Goal: Information Seeking & Learning: Learn about a topic

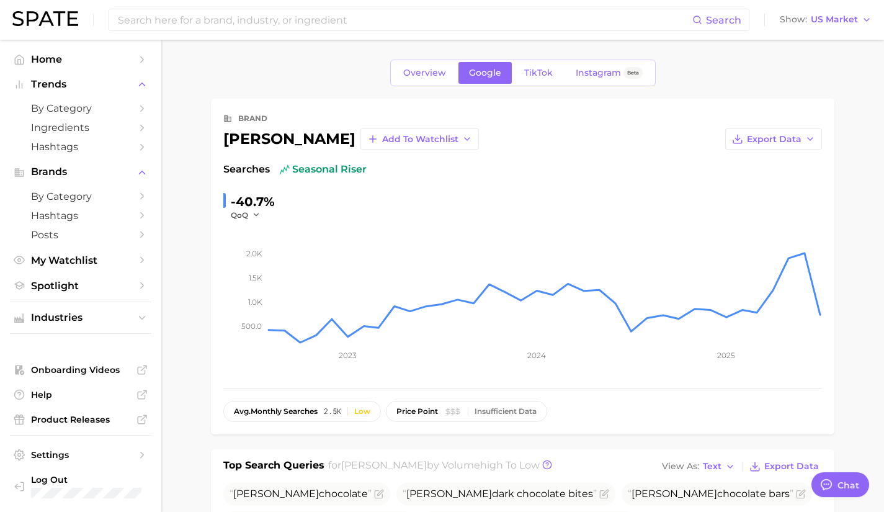
scroll to position [81, 0]
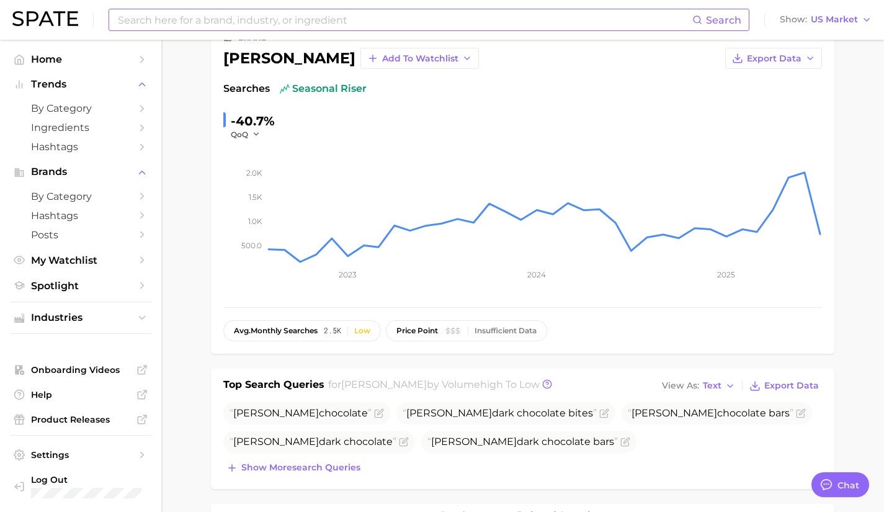
click at [286, 9] on div "Search" at bounding box center [429, 20] width 641 height 22
click at [275, 17] on input at bounding box center [405, 19] width 576 height 21
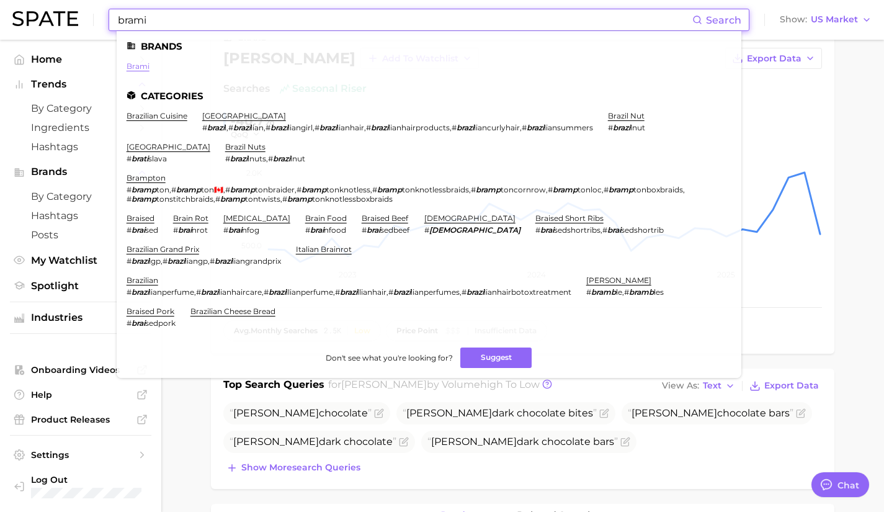
type input "brami"
click at [138, 65] on link "brami" at bounding box center [138, 65] width 23 height 9
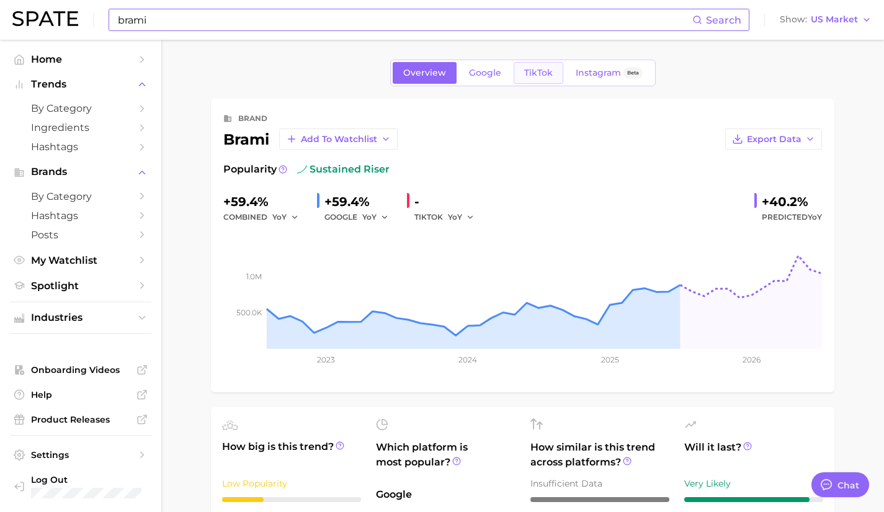
click at [536, 71] on span "TikTok" at bounding box center [538, 73] width 29 height 11
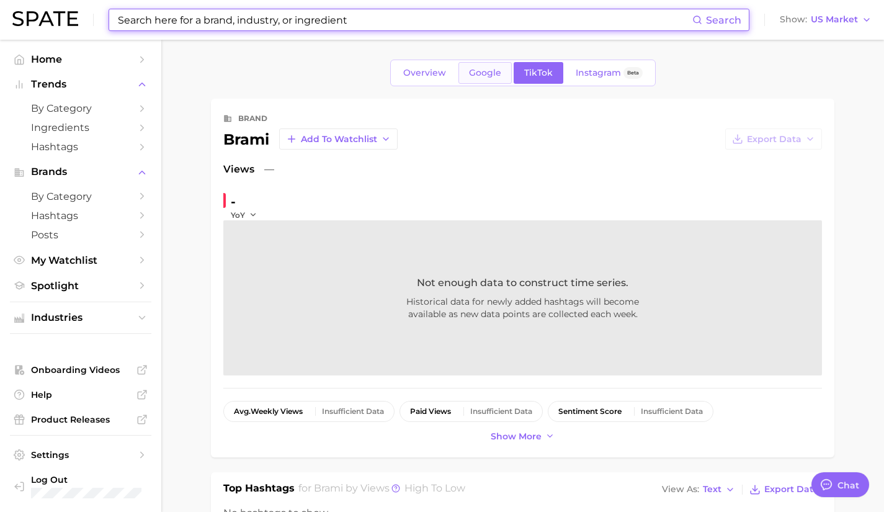
click at [495, 68] on span "Google" at bounding box center [485, 73] width 32 height 11
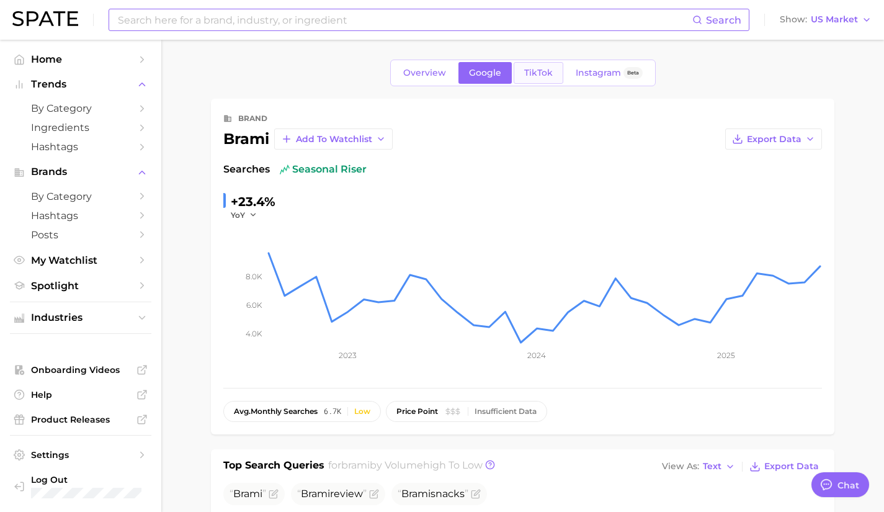
click at [536, 68] on span "TikTok" at bounding box center [538, 73] width 29 height 11
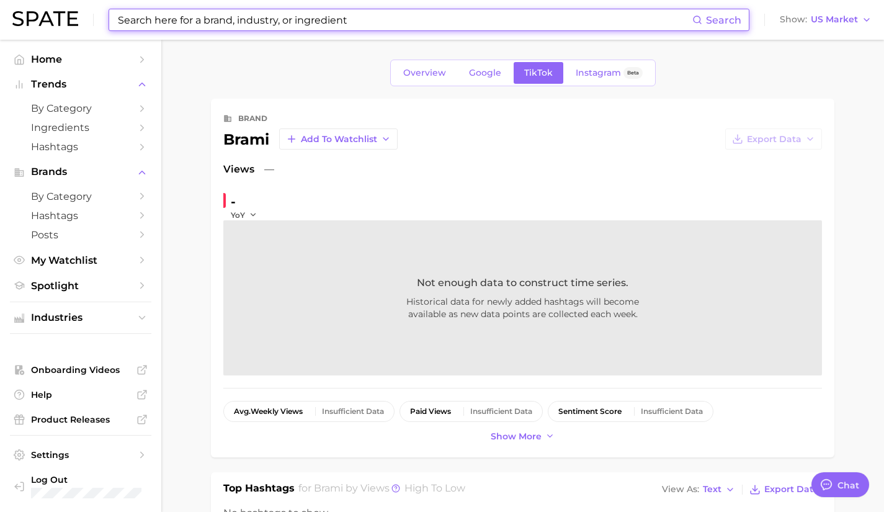
click at [464, 19] on input at bounding box center [405, 19] width 576 height 21
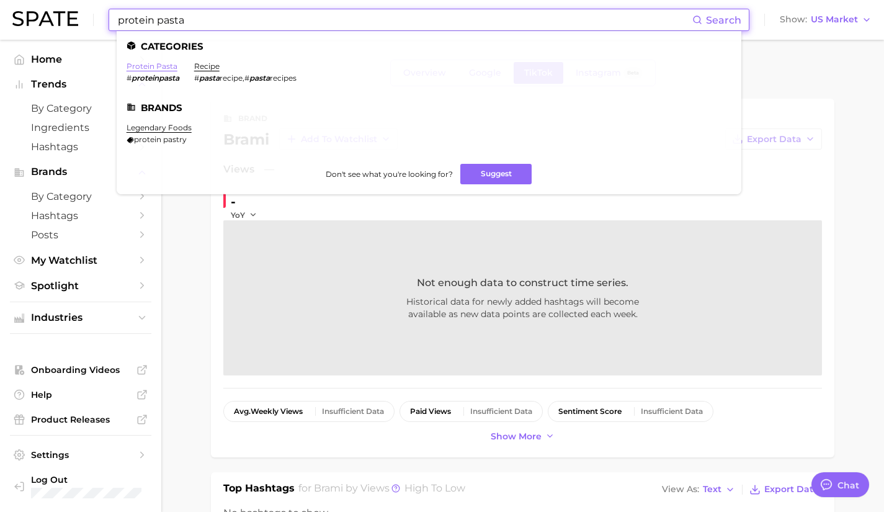
type input "protein pasta"
click at [164, 66] on link "protein pasta" at bounding box center [152, 65] width 51 height 9
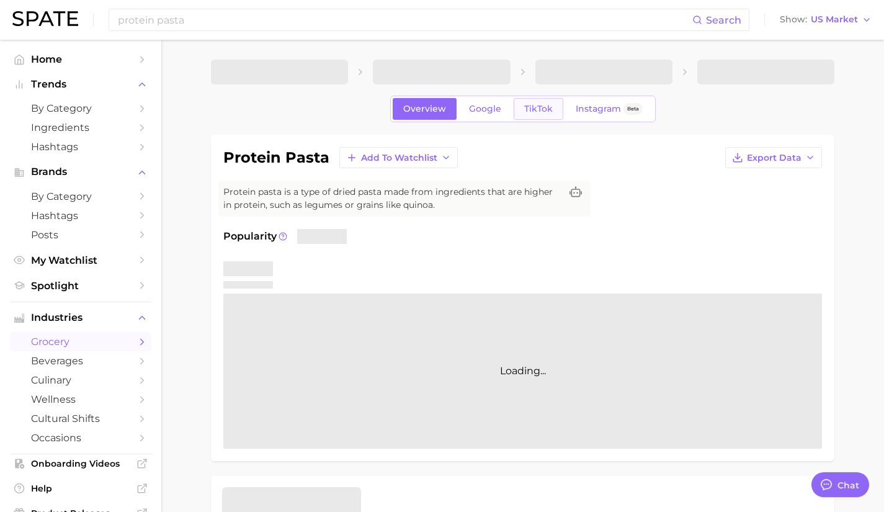
click at [522, 112] on link "TikTok" at bounding box center [538, 109] width 50 height 22
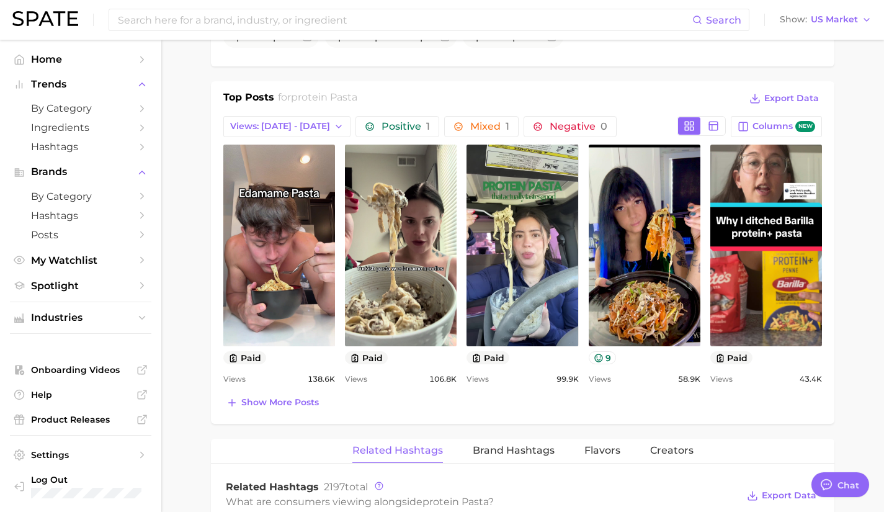
scroll to position [548, 0]
click at [284, 401] on span "Show more posts" at bounding box center [280, 401] width 78 height 11
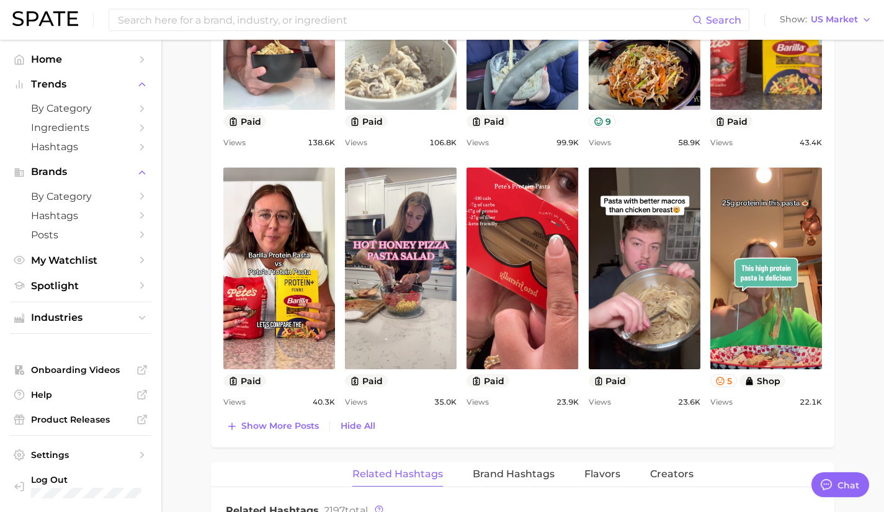
scroll to position [785, 0]
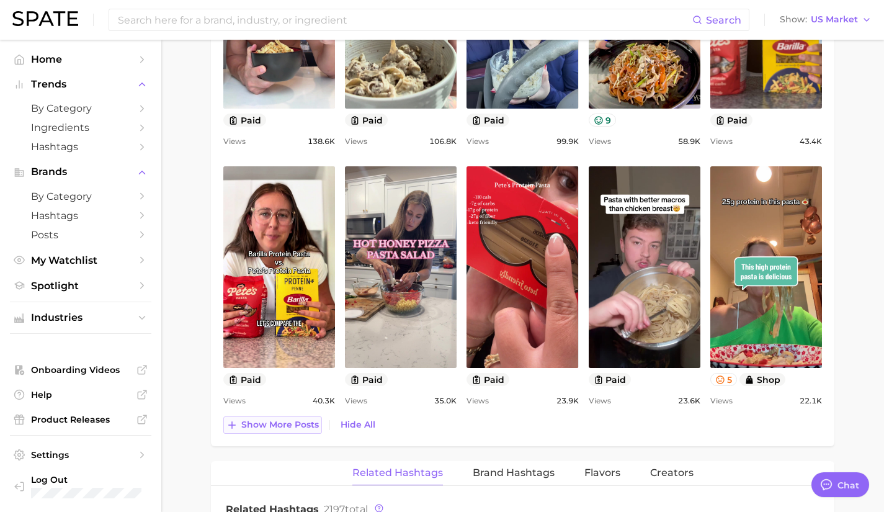
click at [275, 422] on span "Show more posts" at bounding box center [280, 424] width 78 height 11
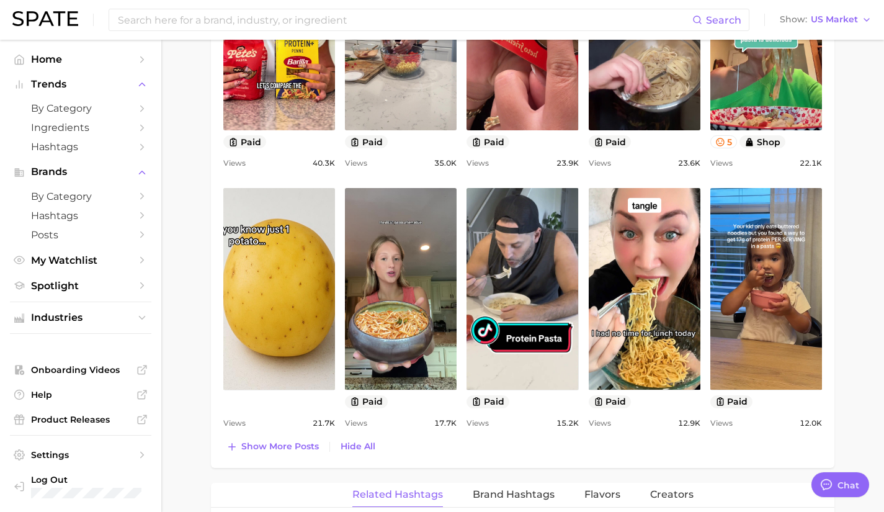
scroll to position [1023, 0]
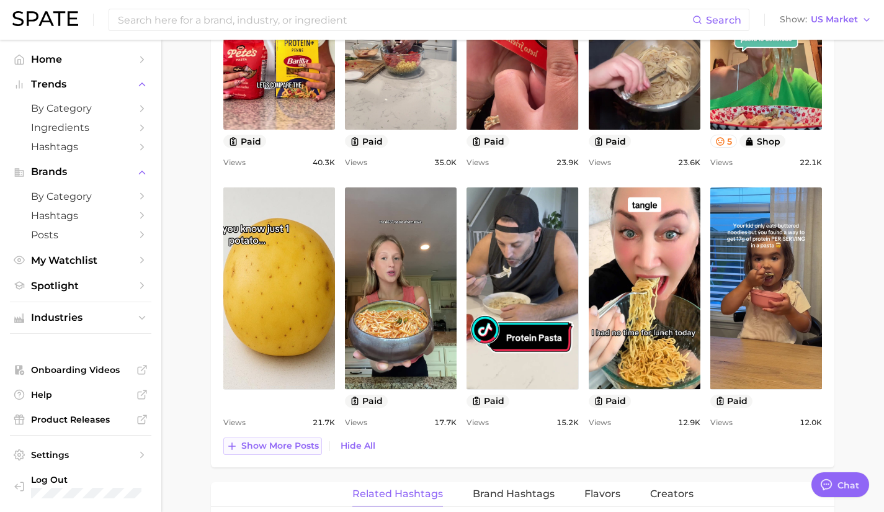
click at [296, 445] on span "Show more posts" at bounding box center [280, 445] width 78 height 11
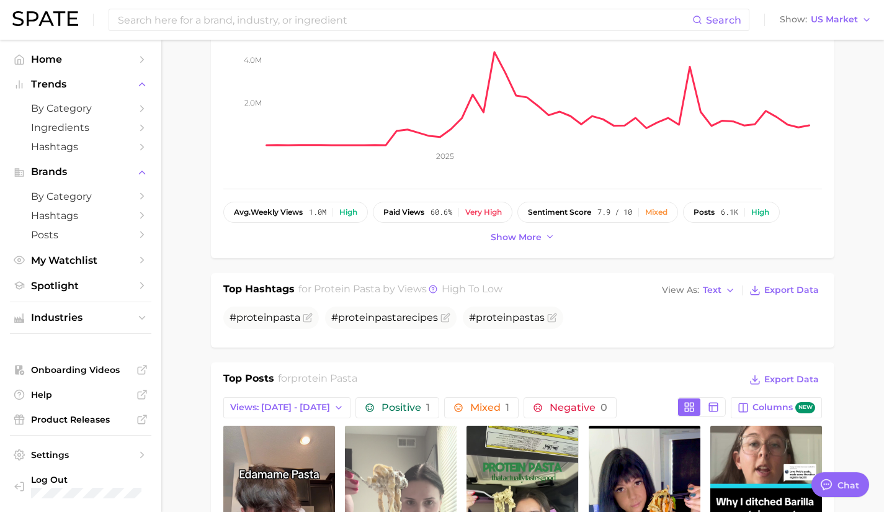
scroll to position [265, 0]
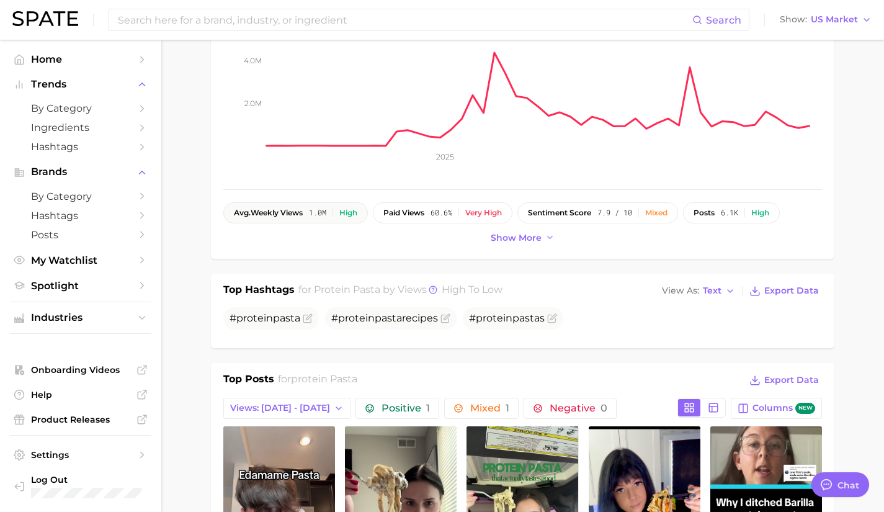
click at [324, 206] on button "avg. weekly views 1.0m High" at bounding box center [295, 212] width 144 height 21
click at [424, 211] on span "paid views" at bounding box center [403, 212] width 41 height 9
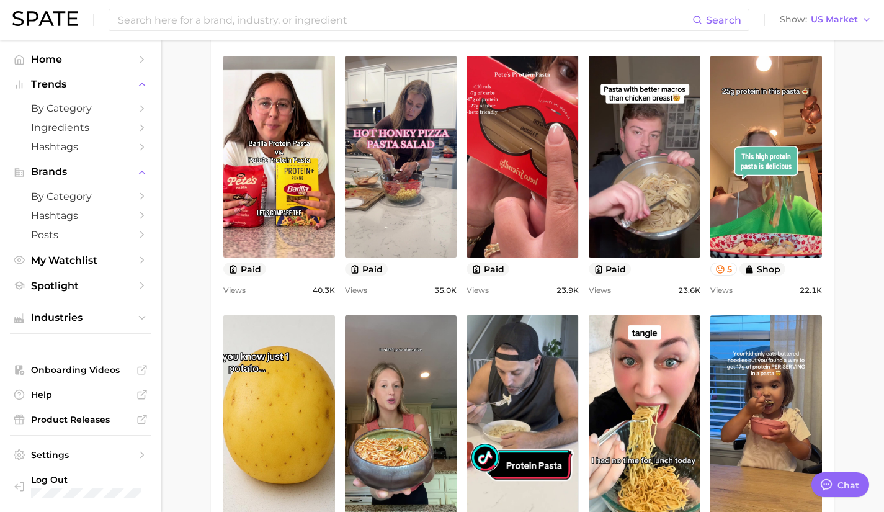
scroll to position [894, 0]
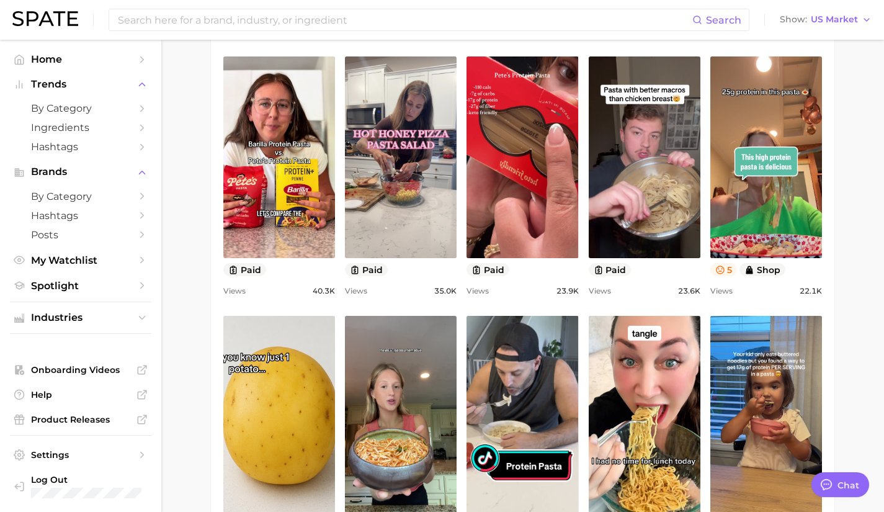
click at [723, 270] on icon at bounding box center [720, 269] width 8 height 8
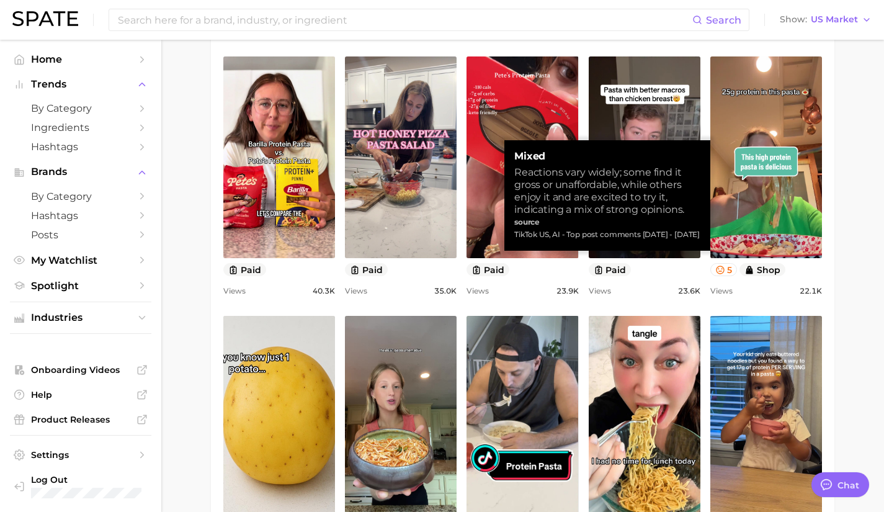
drag, startPoint x: 647, startPoint y: 232, endPoint x: 705, endPoint y: 242, distance: 58.0
click at [705, 242] on div "Mixed Reactions vary widely; some find it gross or unaffordable, while others e…" at bounding box center [607, 195] width 206 height 110
drag, startPoint x: 514, startPoint y: 233, endPoint x: 572, endPoint y: 246, distance: 59.0
click at [572, 241] on div "TikTok US, AI - Top post comments [DATE] - [DATE]" at bounding box center [607, 234] width 186 height 12
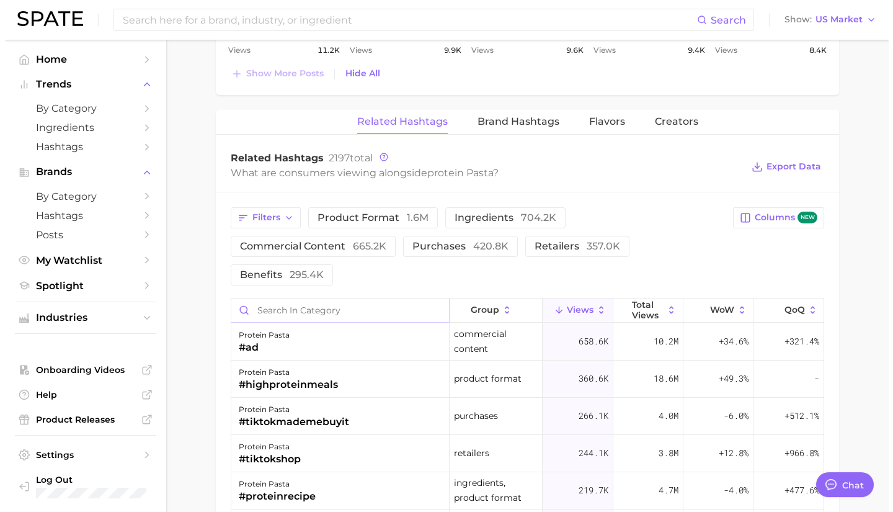
scroll to position [1655, 0]
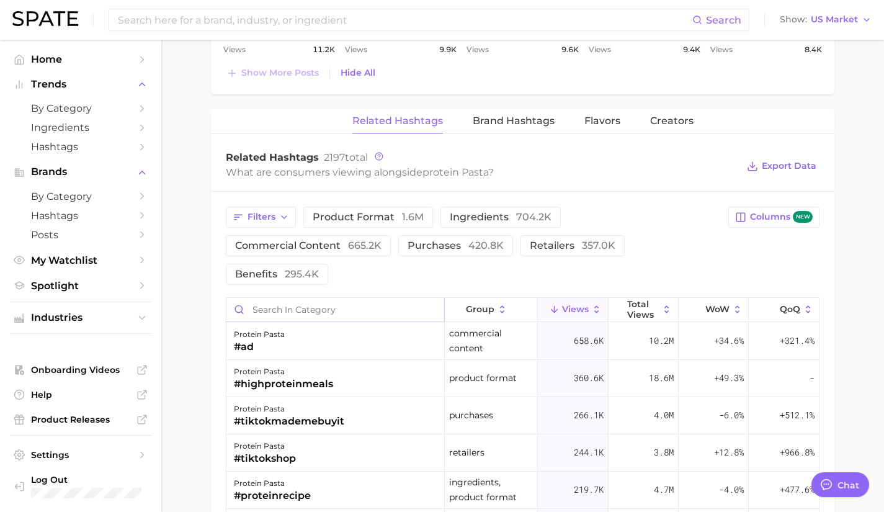
click at [326, 308] on input "Search in category" at bounding box center [335, 310] width 218 height 24
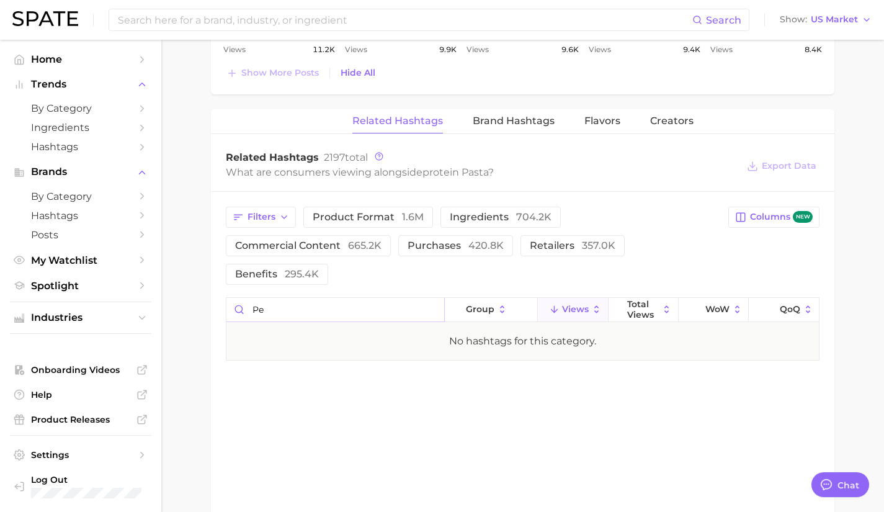
type input "p"
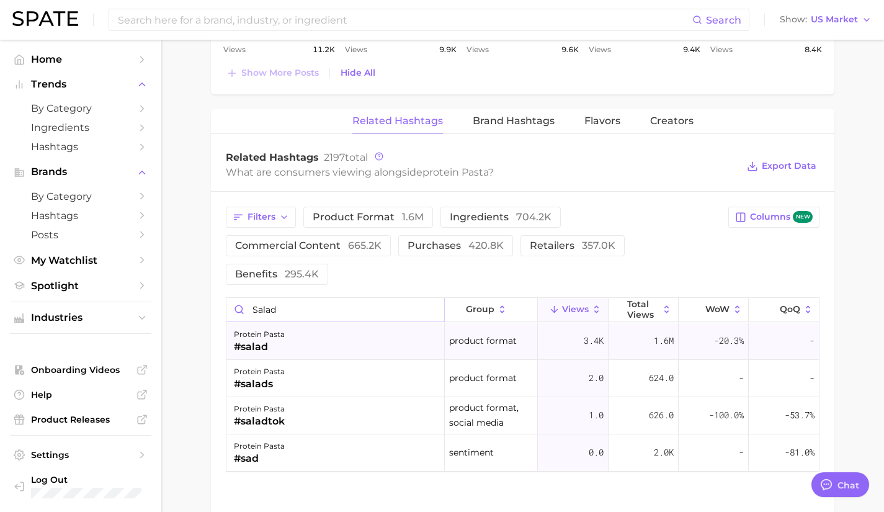
type input "salad"
click at [316, 342] on div "protein pasta #salad" at bounding box center [335, 340] width 218 height 37
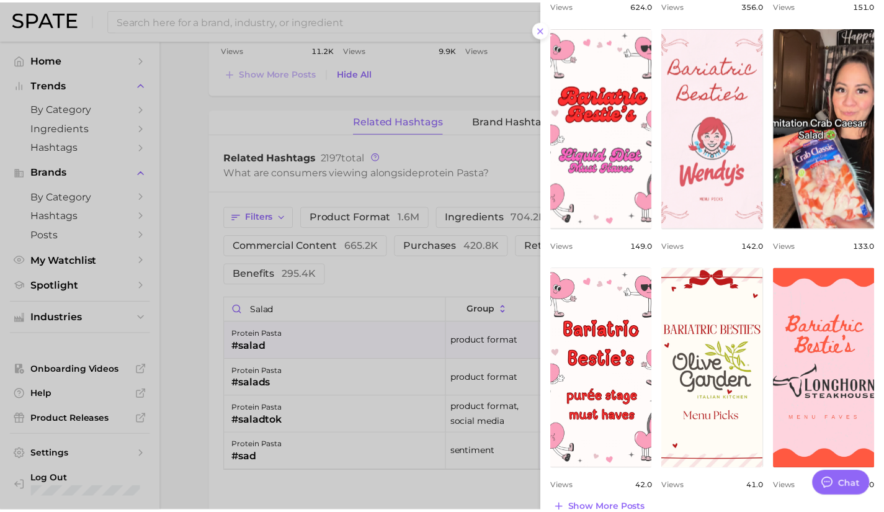
scroll to position [375, 0]
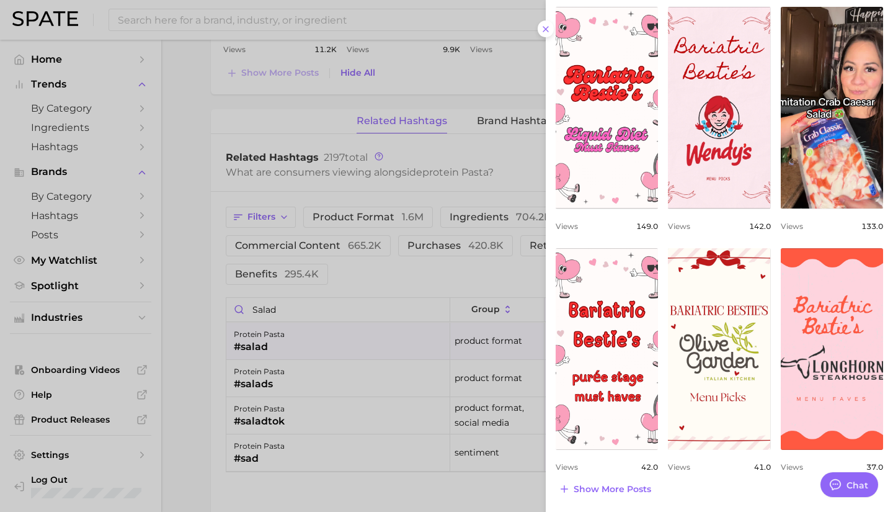
click at [411, 482] on div at bounding box center [446, 256] width 893 height 512
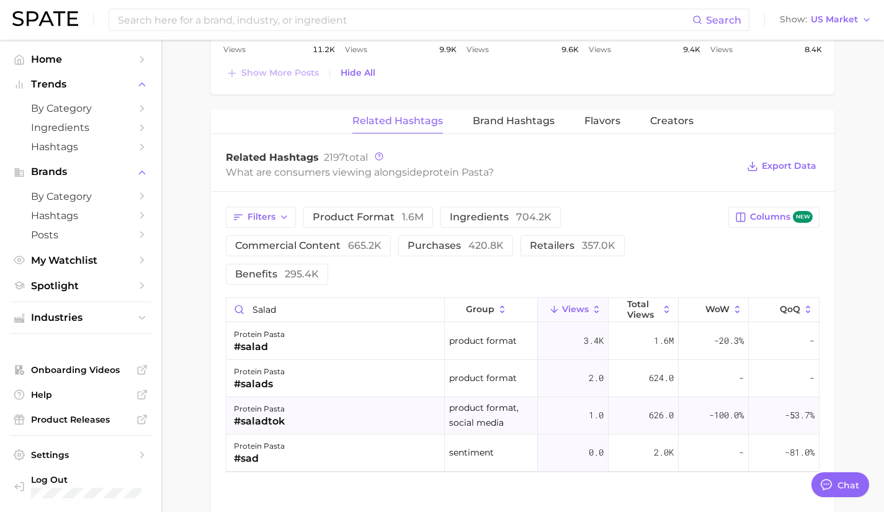
click at [371, 417] on div "protein pasta #saladtok" at bounding box center [335, 415] width 218 height 37
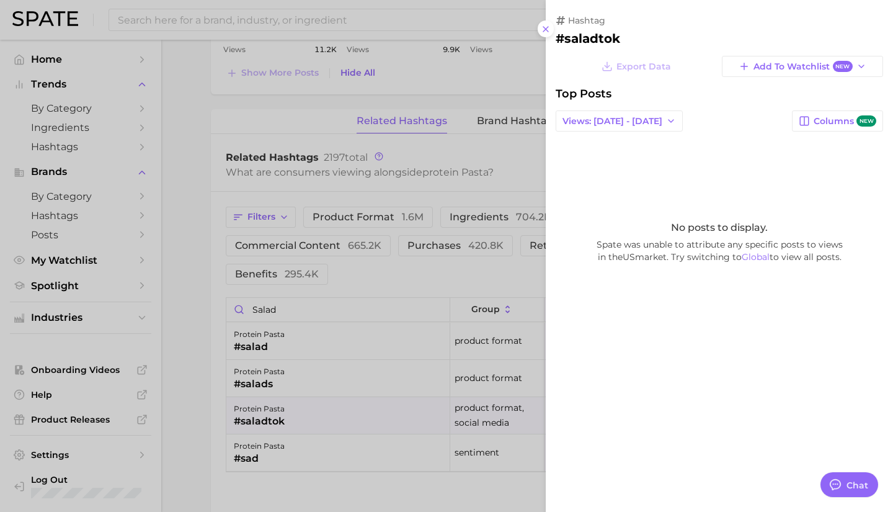
click at [384, 472] on div at bounding box center [446, 256] width 893 height 512
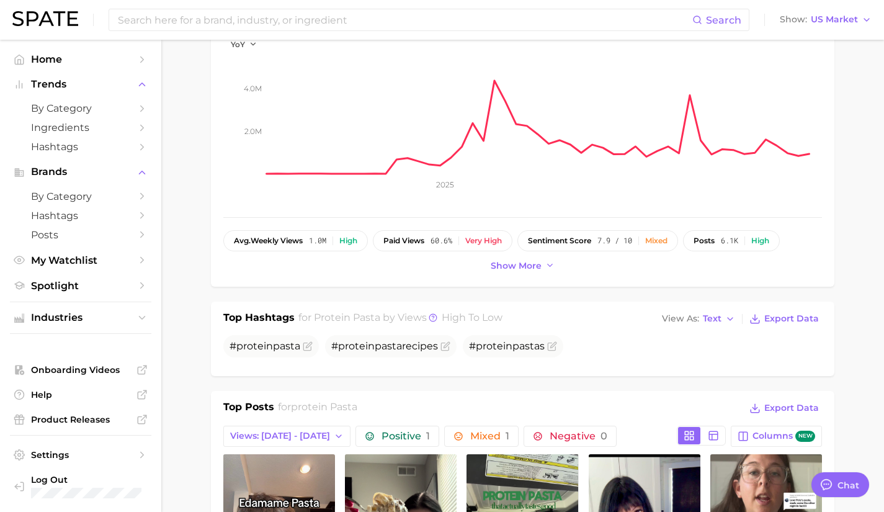
scroll to position [91, 0]
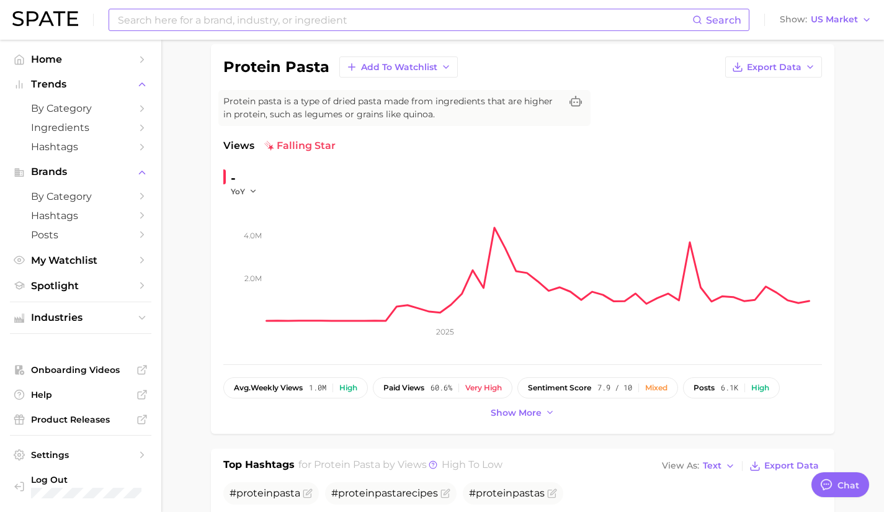
click at [267, 14] on input at bounding box center [405, 19] width 576 height 21
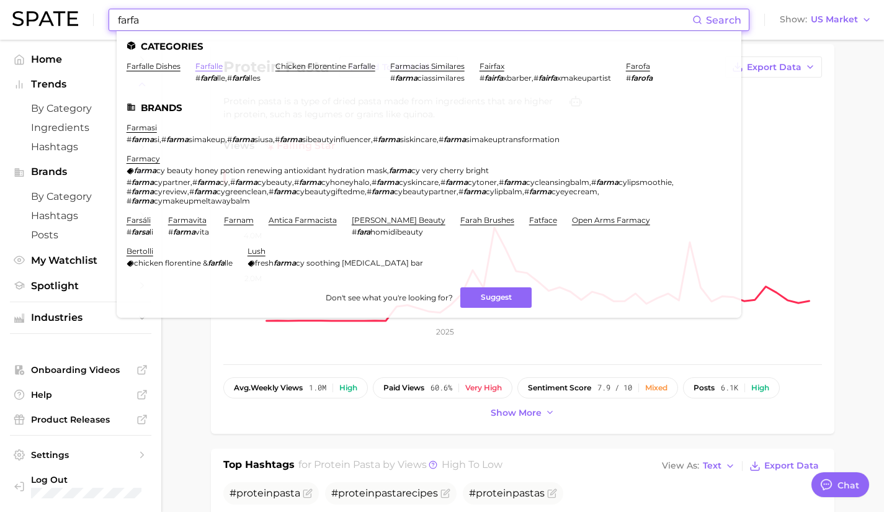
type input "farfa"
click at [207, 66] on link "farfalle" at bounding box center [208, 65] width 27 height 9
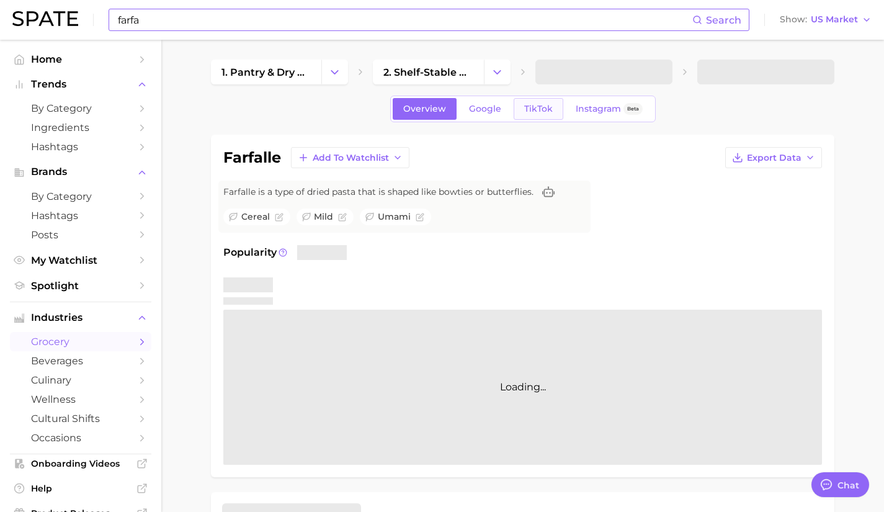
click at [541, 107] on span "TikTok" at bounding box center [538, 109] width 29 height 11
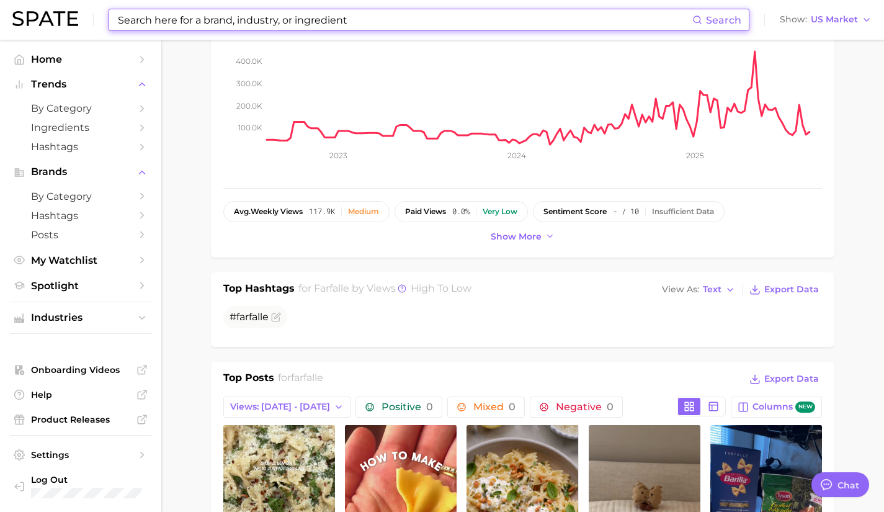
scroll to position [505, 0]
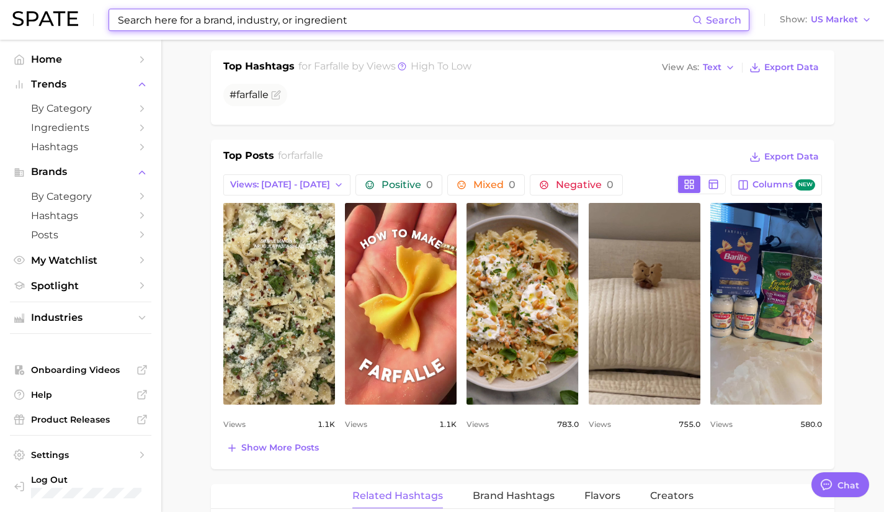
click at [433, 15] on input at bounding box center [405, 19] width 576 height 21
type input "e"
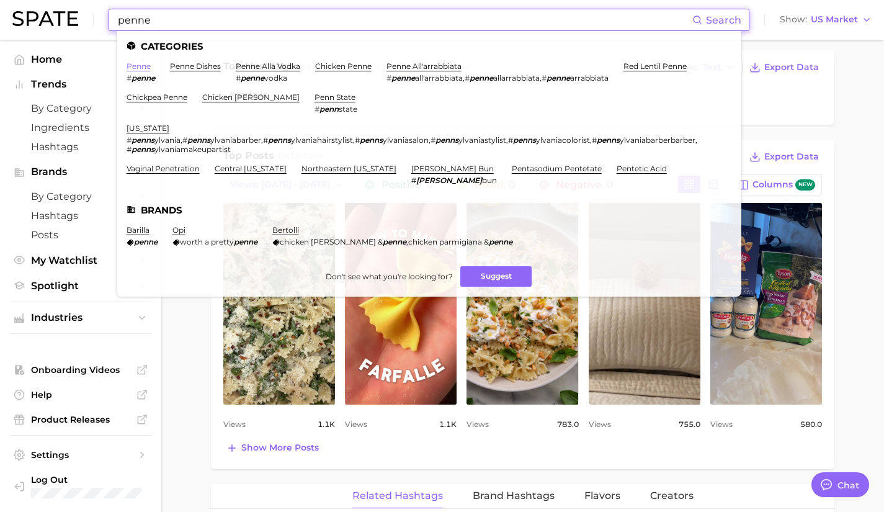
type input "penne"
click at [140, 69] on link "penne" at bounding box center [139, 65] width 24 height 9
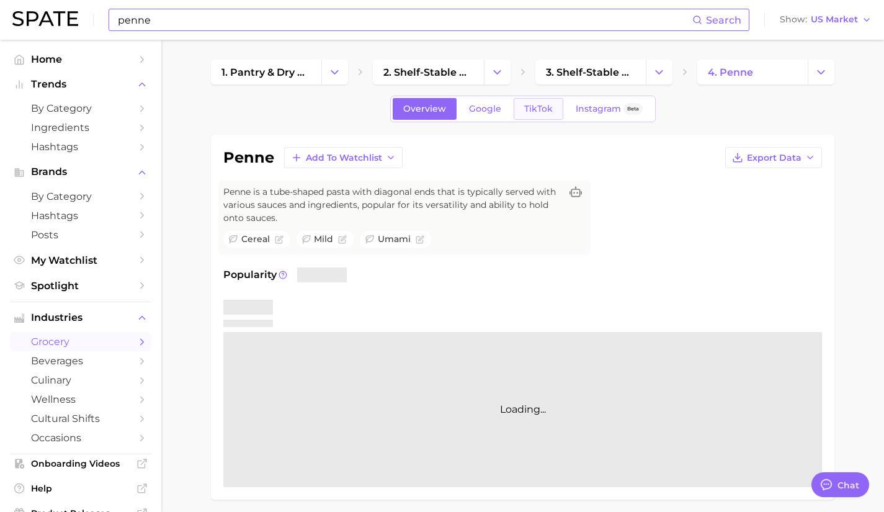
click at [554, 109] on link "TikTok" at bounding box center [538, 109] width 50 height 22
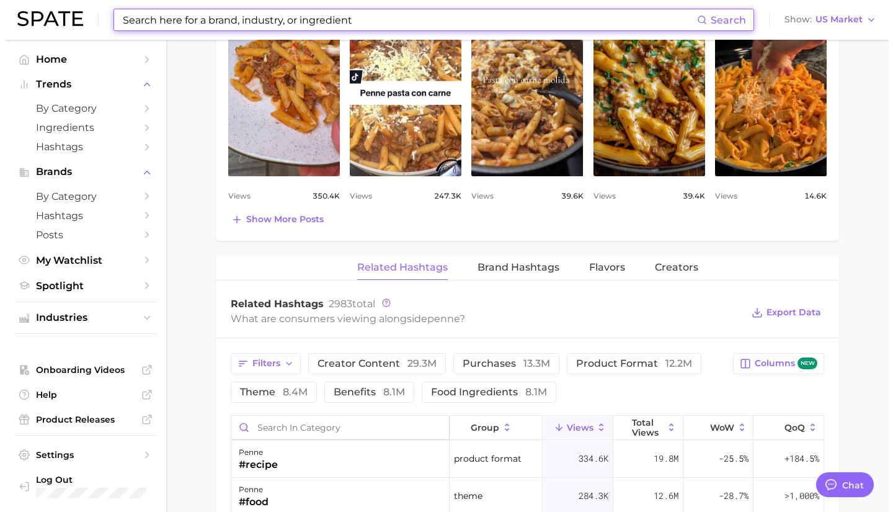
scroll to position [756, 0]
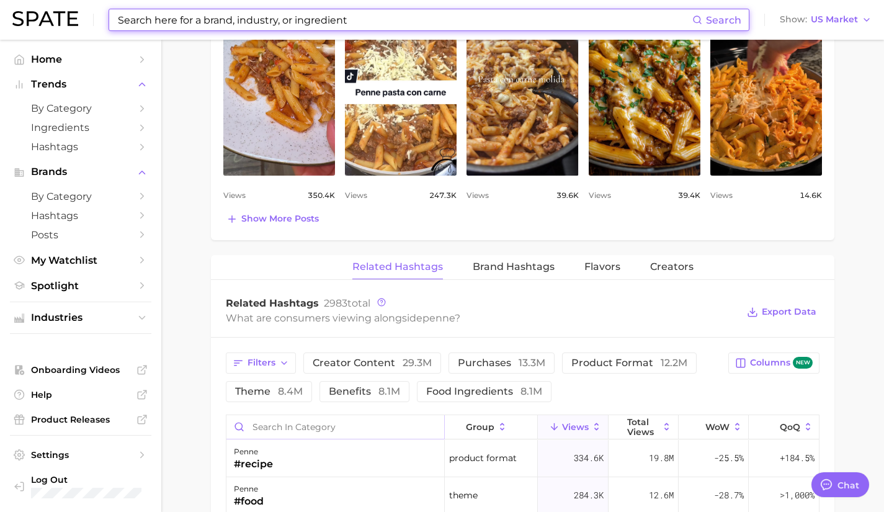
click at [378, 422] on input "Search in category" at bounding box center [335, 427] width 218 height 24
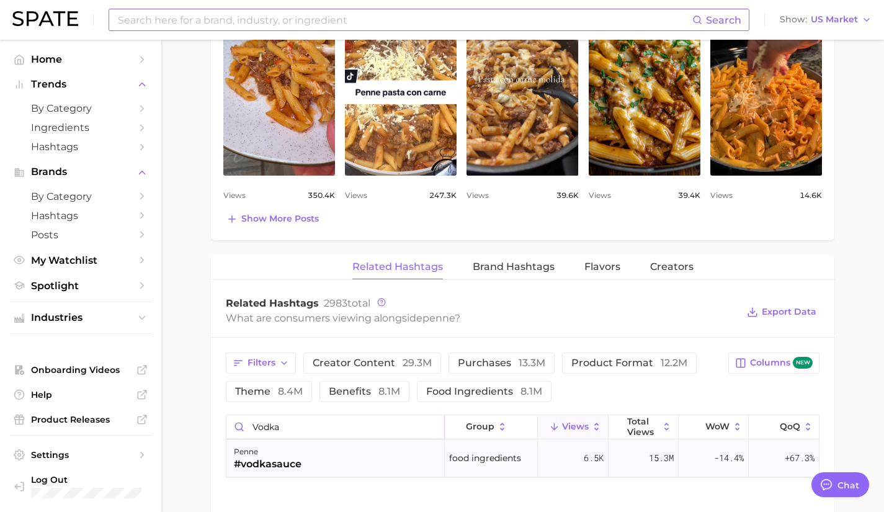
type input "vodka"
click at [350, 462] on div "penne #vodkasauce" at bounding box center [335, 458] width 218 height 37
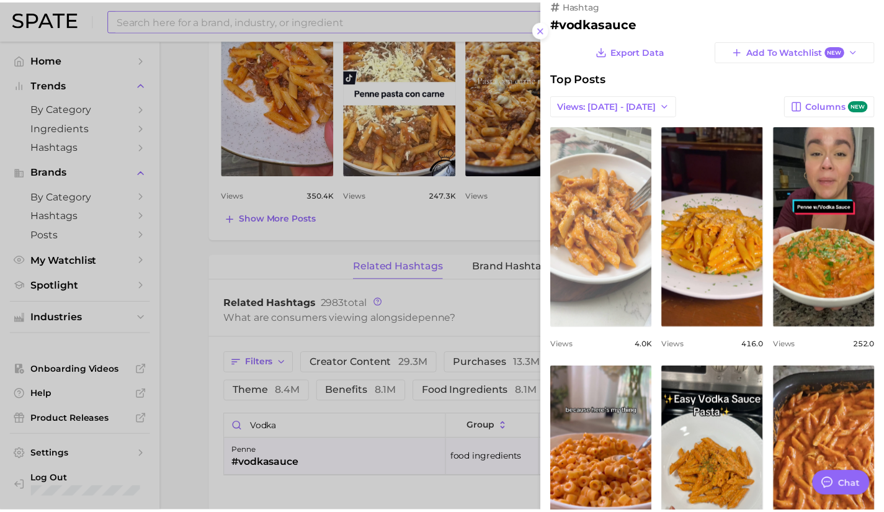
scroll to position [0, 0]
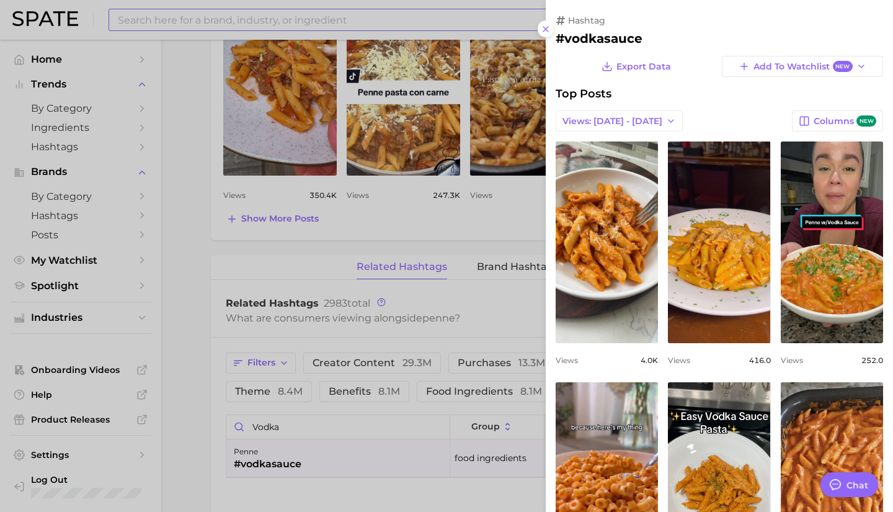
click at [404, 11] on div at bounding box center [446, 256] width 893 height 512
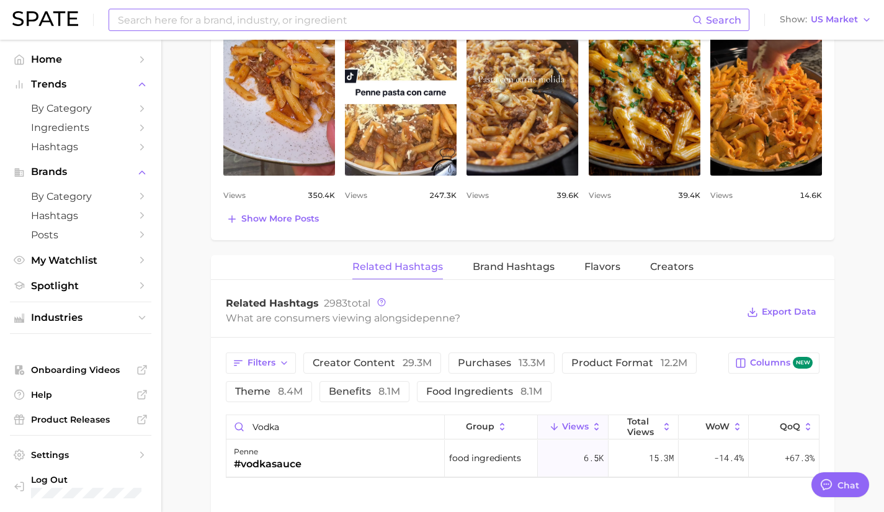
click at [321, 25] on input at bounding box center [405, 19] width 576 height 21
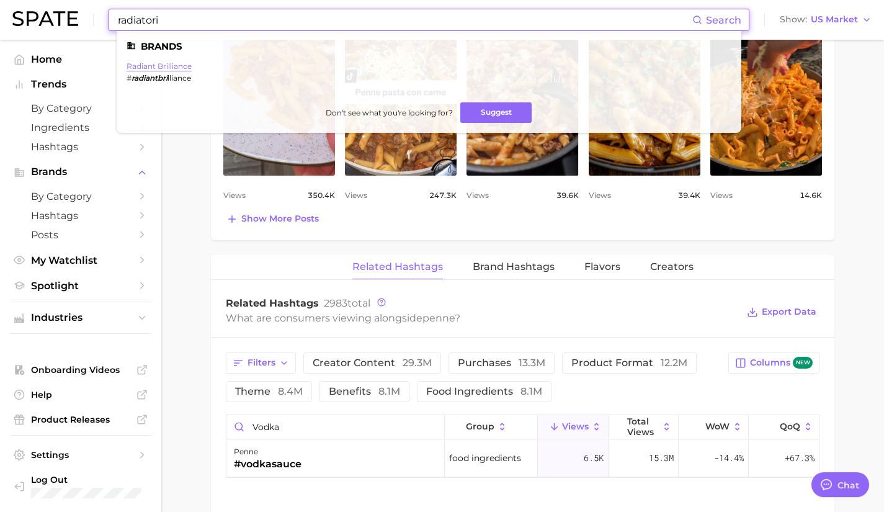
type input "radiatori"
click at [176, 63] on link "radiant brilliance" at bounding box center [159, 65] width 65 height 9
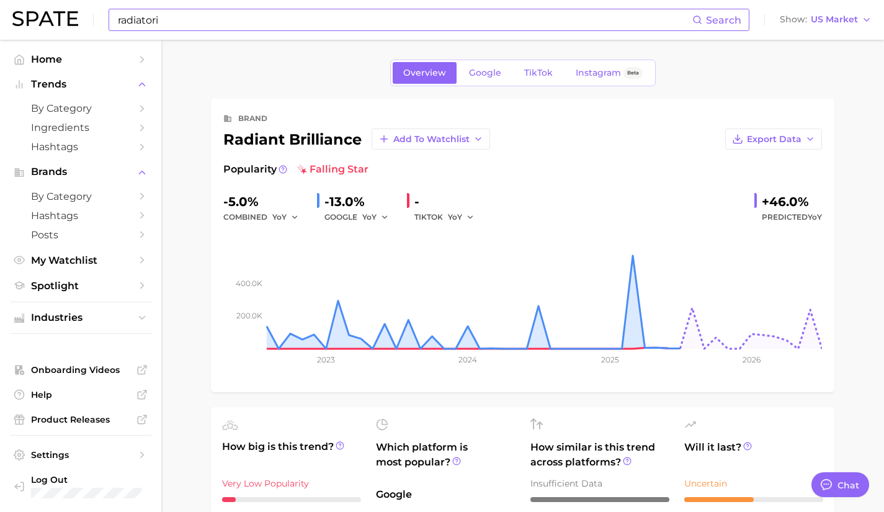
click at [185, 20] on input "radiatori" at bounding box center [405, 19] width 576 height 21
type input "r"
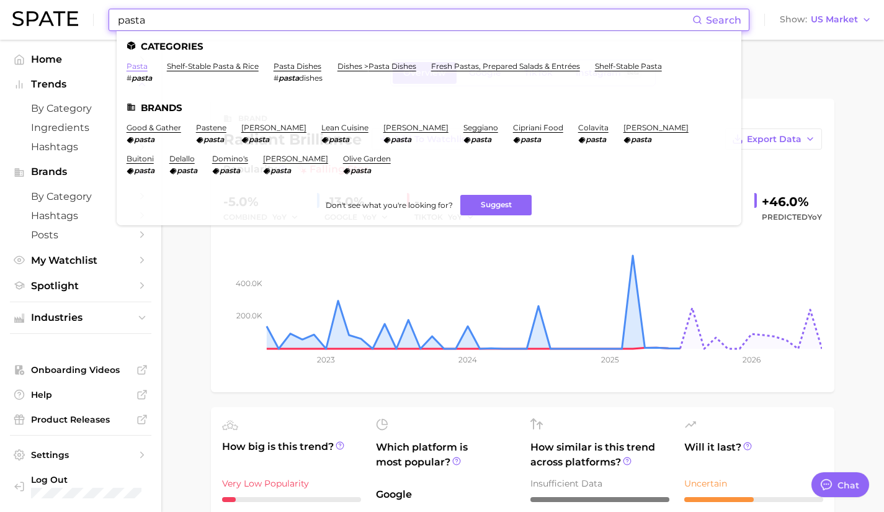
type input "pasta"
click at [136, 64] on link "pasta" at bounding box center [137, 65] width 21 height 9
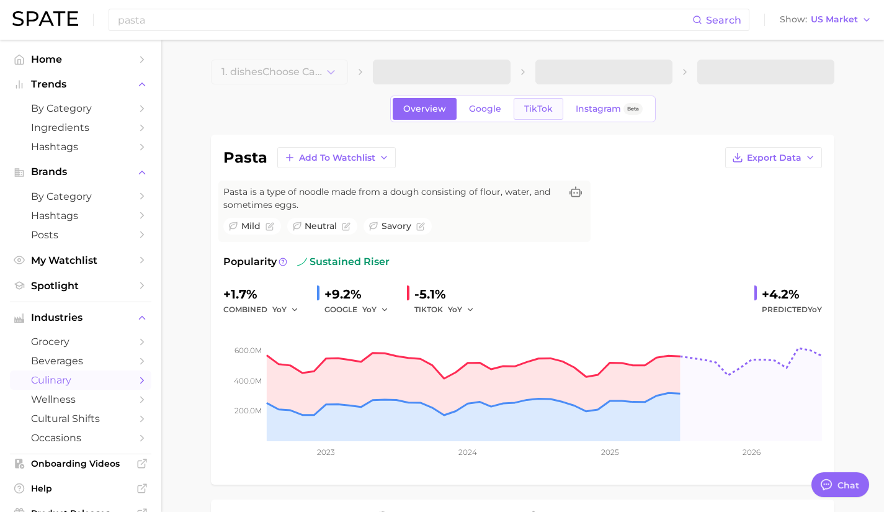
click at [532, 102] on link "TikTok" at bounding box center [538, 109] width 50 height 22
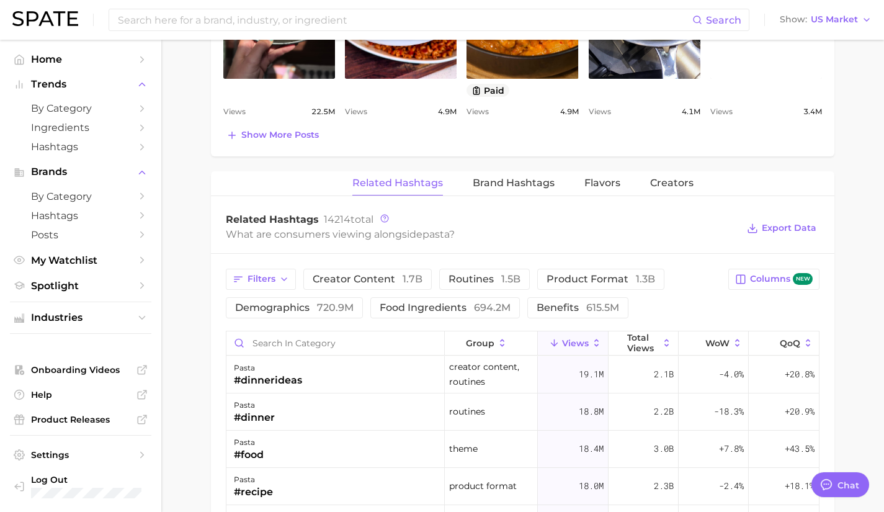
scroll to position [868, 0]
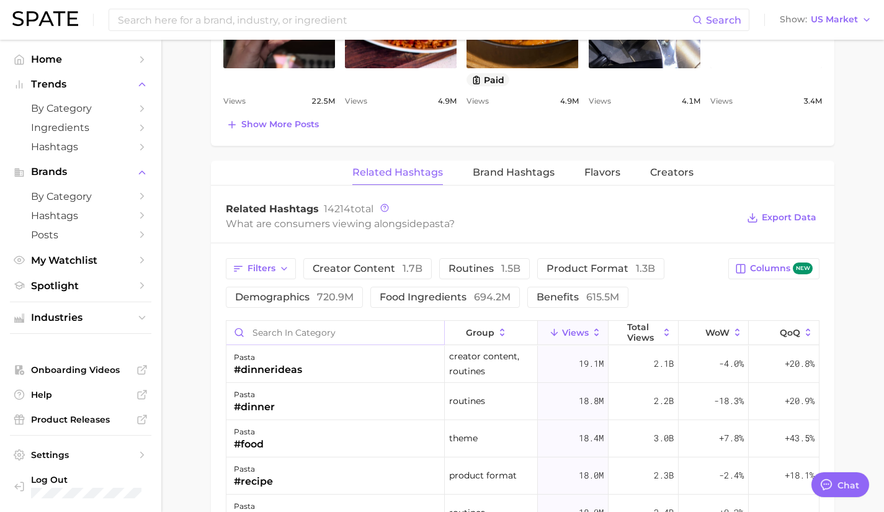
click at [341, 331] on input "Search in category" at bounding box center [335, 333] width 218 height 24
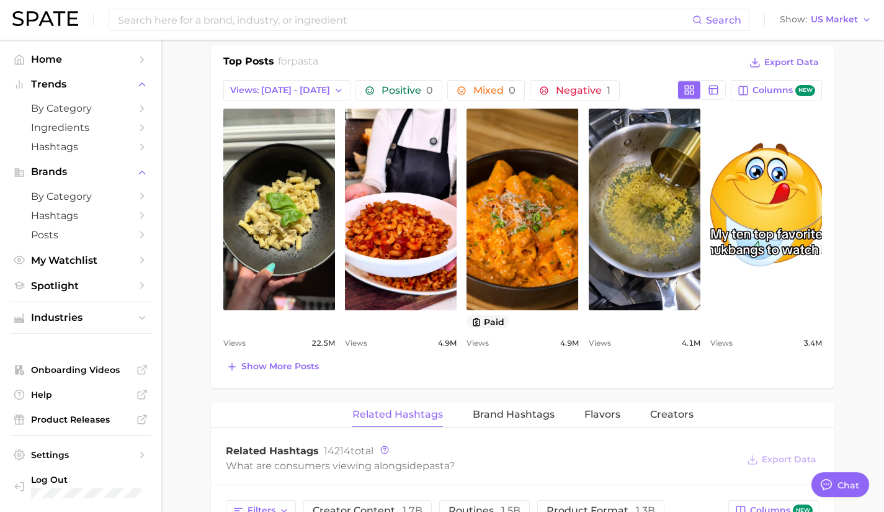
scroll to position [625, 0]
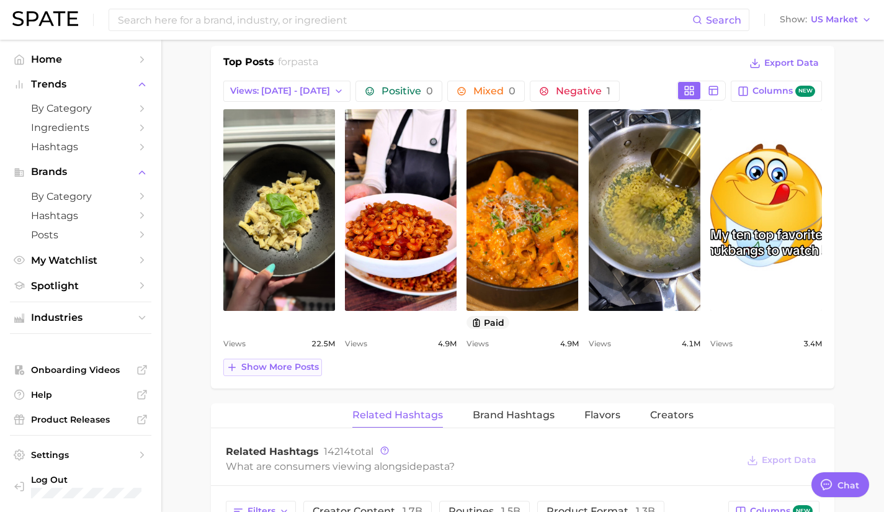
type input "radiatory"
click at [272, 370] on span "Show more posts" at bounding box center [280, 367] width 78 height 11
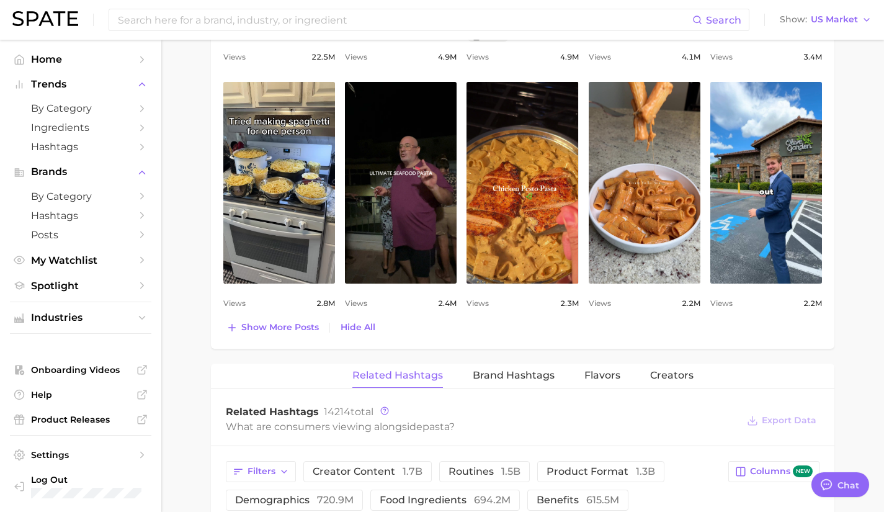
scroll to position [915, 0]
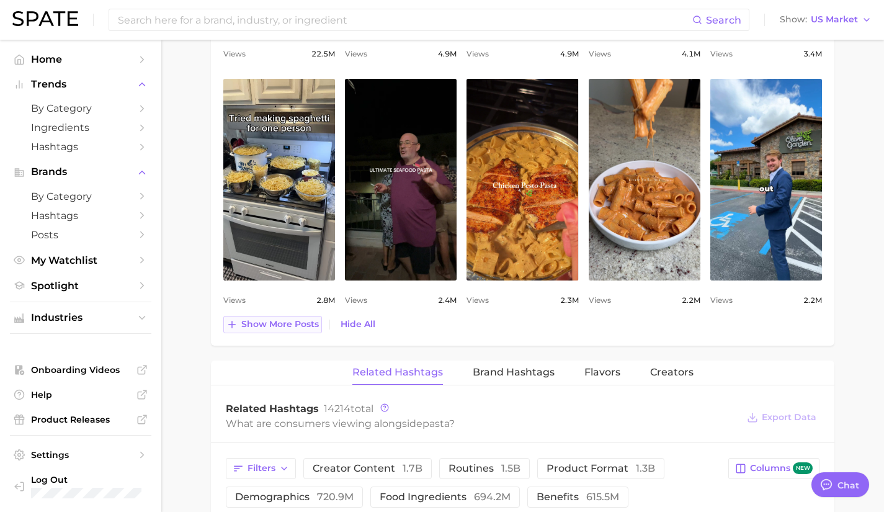
click at [296, 324] on span "Show more posts" at bounding box center [280, 324] width 78 height 11
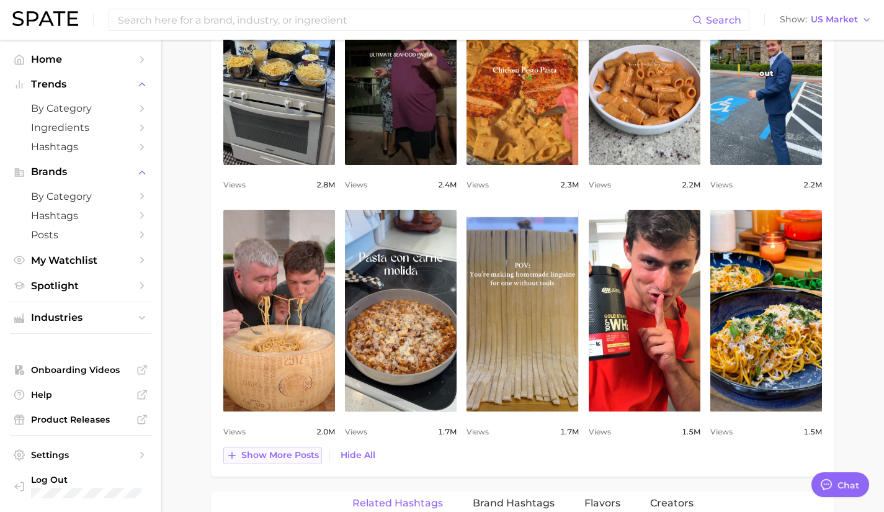
scroll to position [1035, 0]
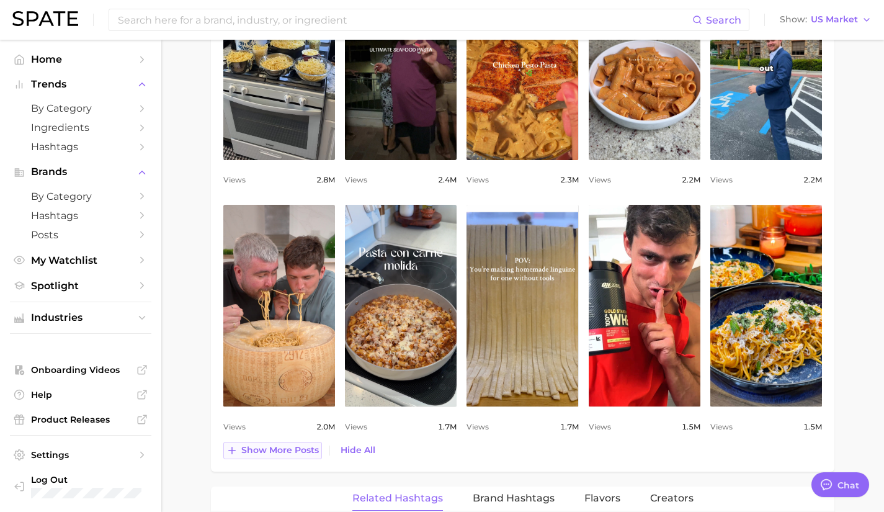
click at [296, 451] on span "Show more posts" at bounding box center [280, 450] width 78 height 11
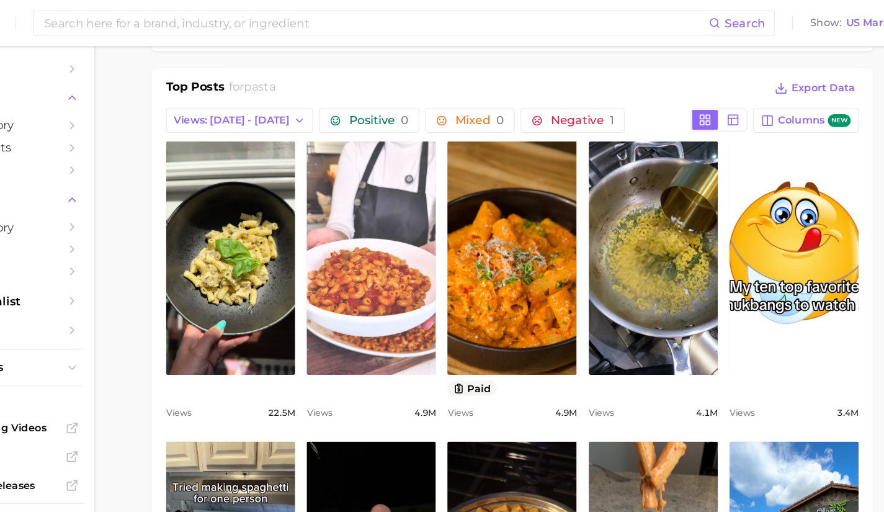
scroll to position [611, 0]
